Goal: Information Seeking & Learning: Learn about a topic

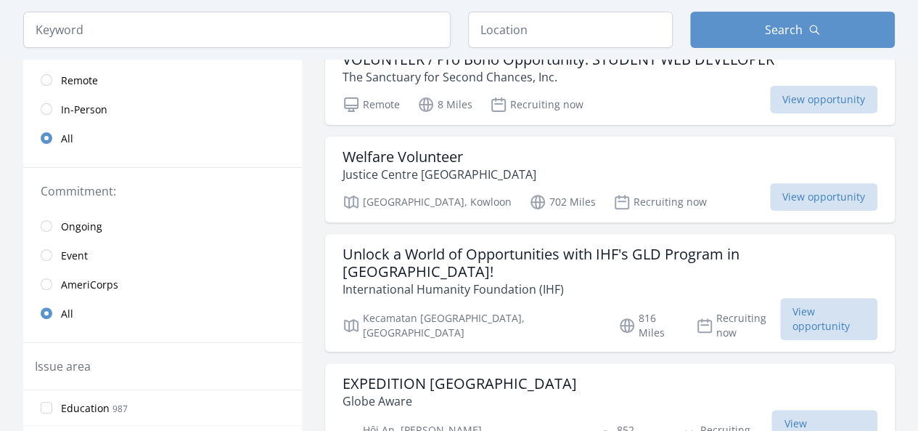
scroll to position [174, 0]
click at [46, 75] on input "radio" at bounding box center [47, 79] width 12 height 12
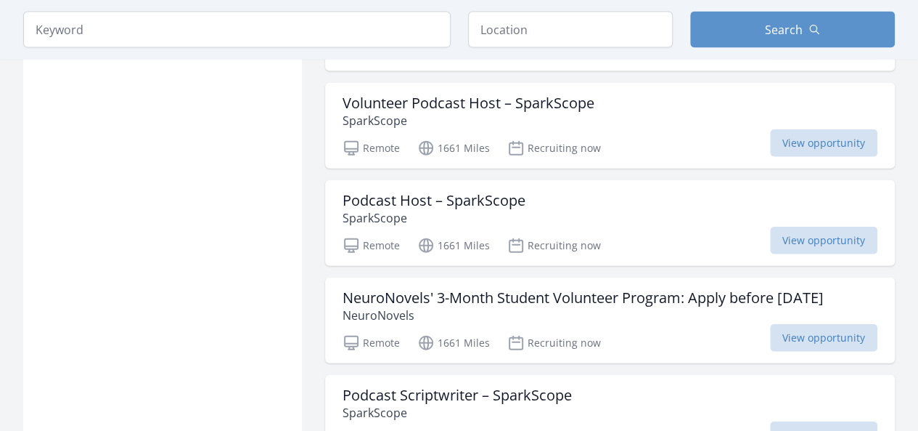
scroll to position [1642, 0]
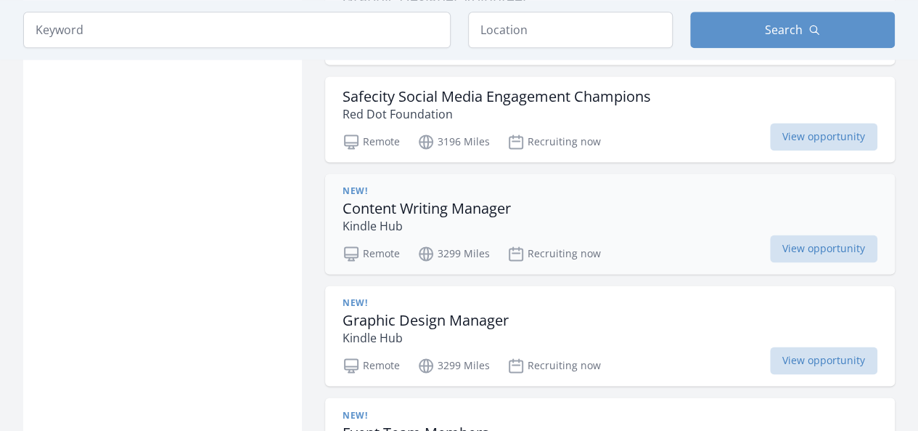
scroll to position [3733, 0]
